Goal: Information Seeking & Learning: Check status

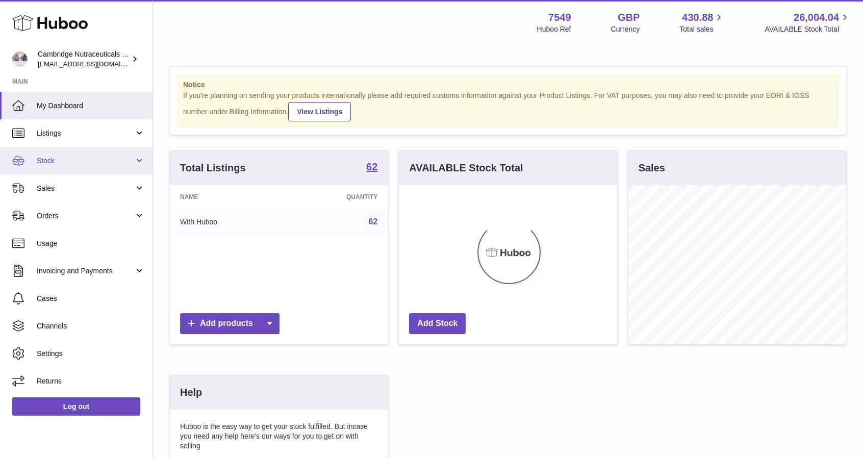
scroll to position [159, 218]
click at [42, 158] on span "Stock" at bounding box center [85, 161] width 97 height 10
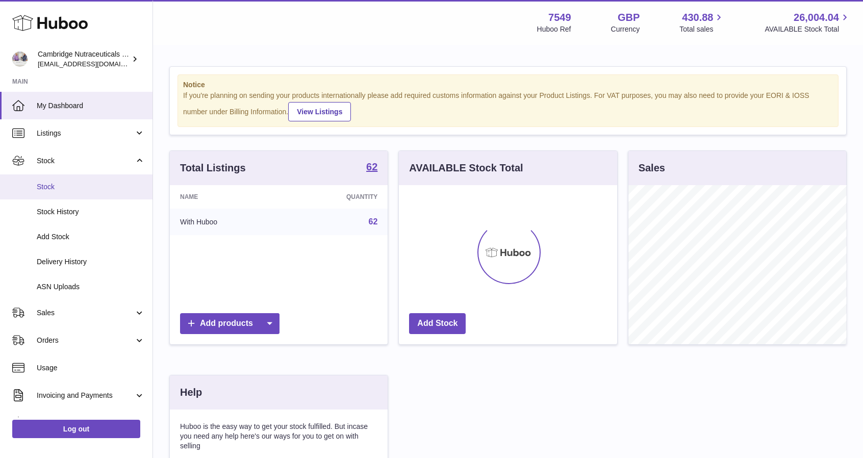
click at [59, 179] on link "Stock" at bounding box center [76, 186] width 152 height 25
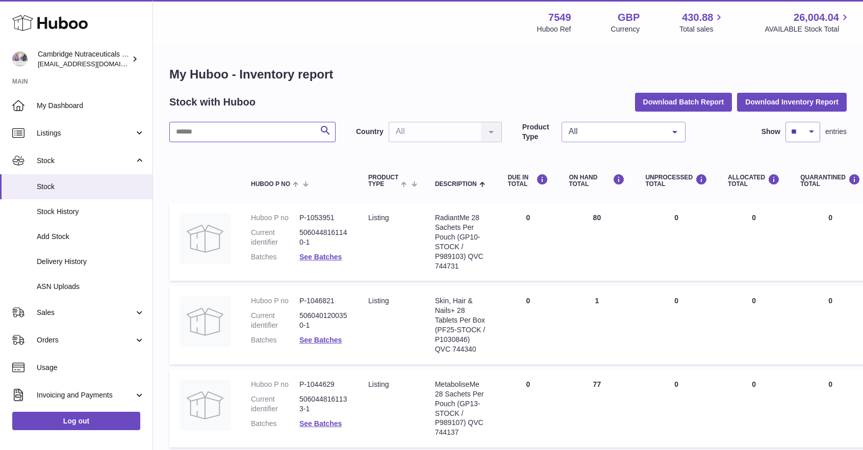
click at [273, 133] on input "text" at bounding box center [252, 132] width 166 height 20
type input "***"
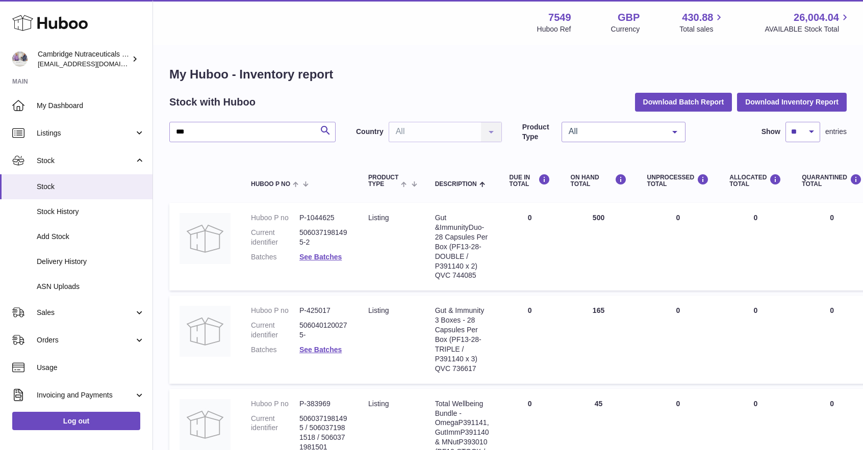
drag, startPoint x: 477, startPoint y: 275, endPoint x: 432, endPoint y: 277, distance: 45.4
click at [432, 277] on td "Description Gut & Immunity Duo-28 Capsules Per Box (PF13-28-DOUBLE / P391140 x …" at bounding box center [462, 247] width 74 height 88
copy div "QVC 744085"
click at [608, 299] on td "ON HAND Total 165" at bounding box center [598, 340] width 76 height 88
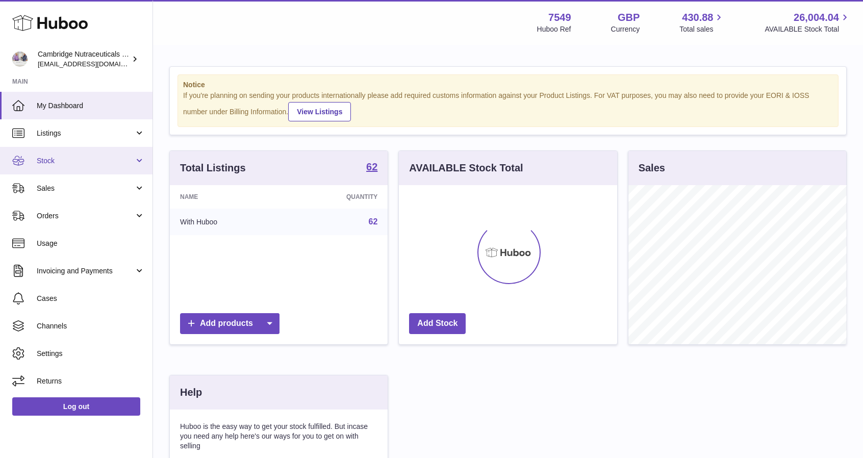
scroll to position [159, 218]
click at [102, 166] on link "Stock" at bounding box center [76, 161] width 152 height 28
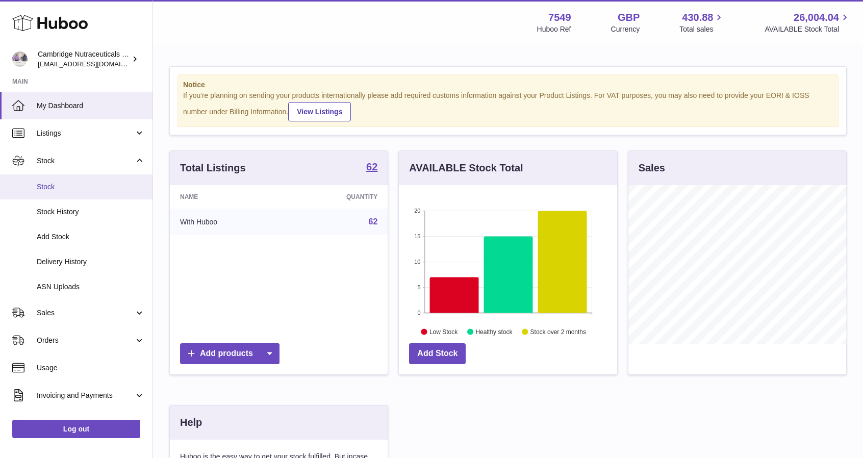
click at [84, 185] on span "Stock" at bounding box center [91, 187] width 108 height 10
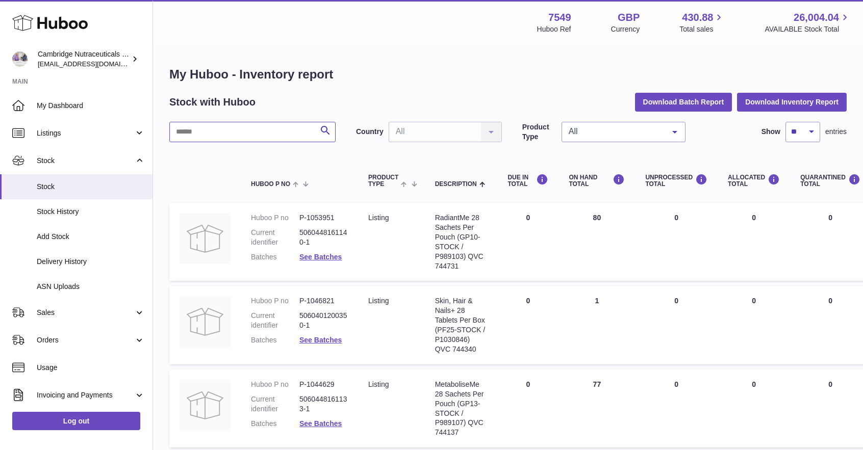
click at [225, 131] on input "text" at bounding box center [252, 132] width 166 height 20
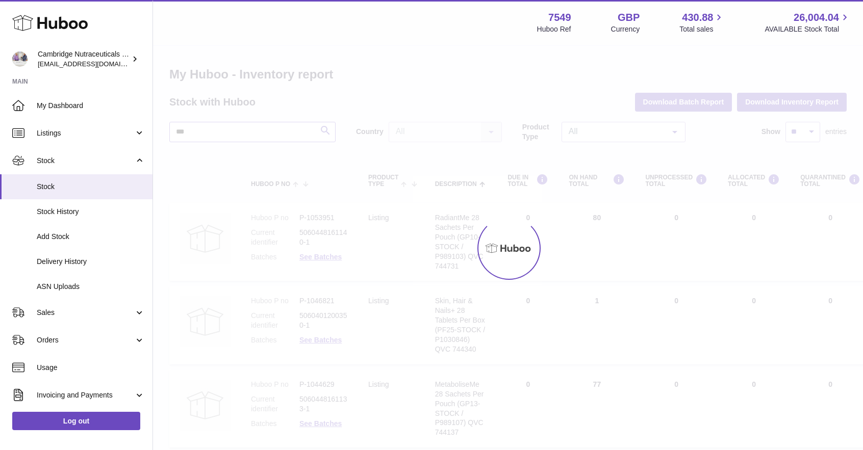
type input "***"
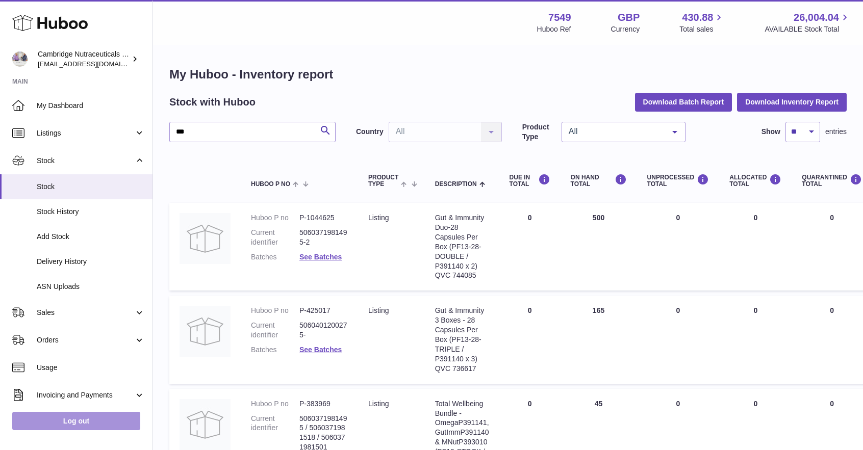
click at [88, 424] on link "Log out" at bounding box center [76, 421] width 128 height 18
